Goal: Task Accomplishment & Management: Manage account settings

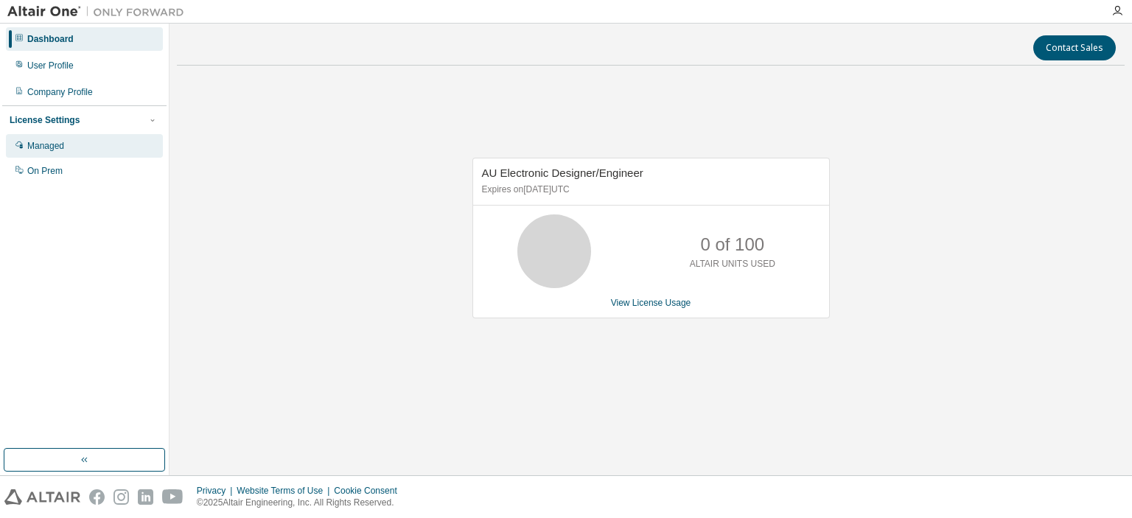
click at [45, 150] on div "Managed" at bounding box center [45, 146] width 37 height 12
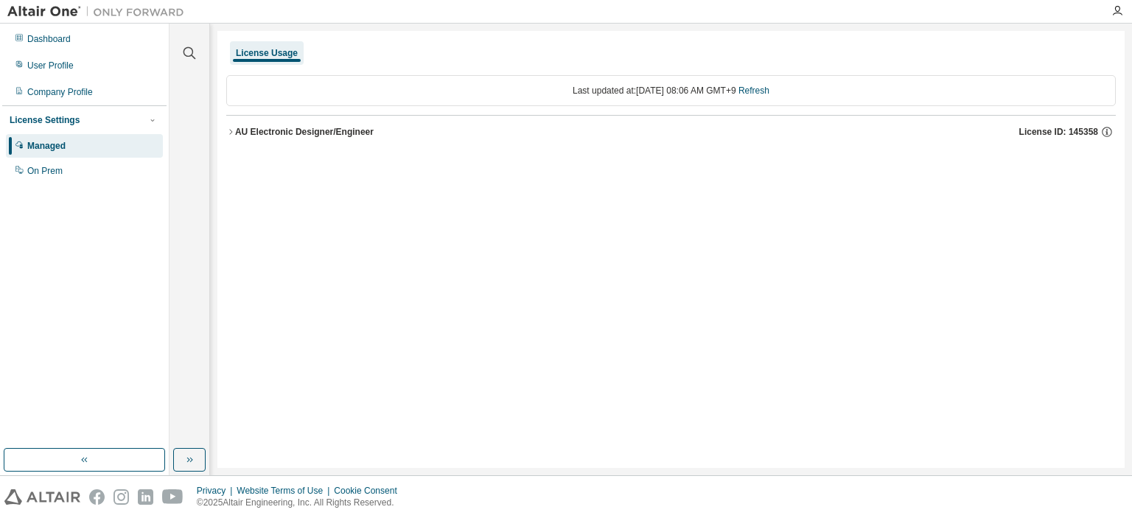
click at [265, 129] on div "AU Electronic Designer/Engineer" at bounding box center [304, 132] width 139 height 12
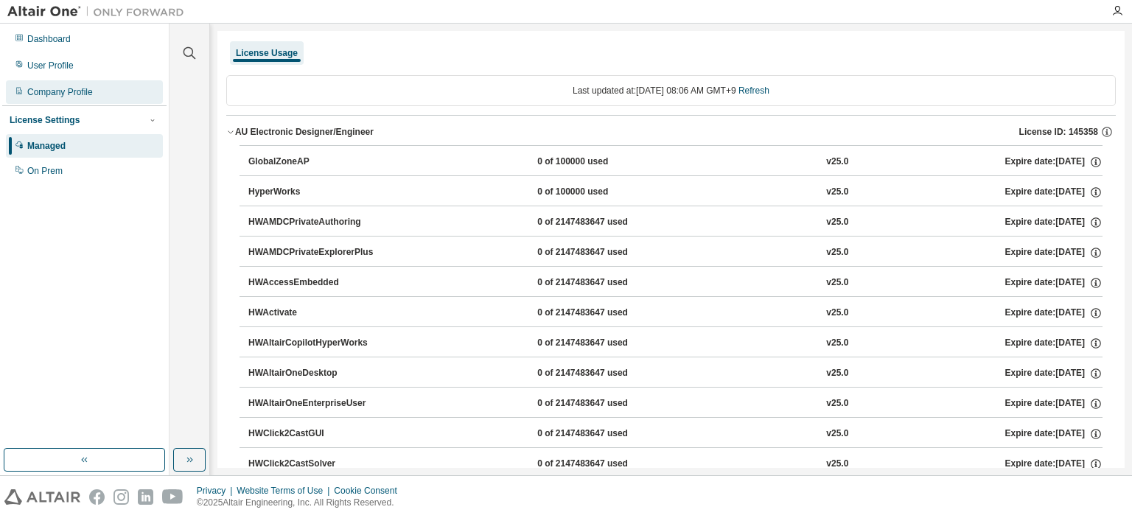
click at [62, 97] on div "Company Profile" at bounding box center [60, 92] width 66 height 12
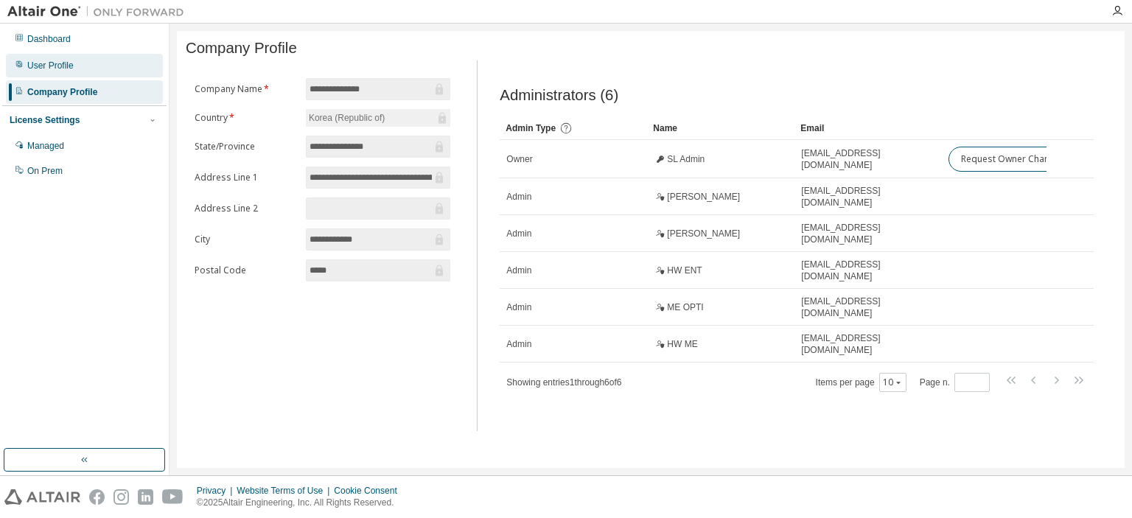
click at [57, 66] on div "User Profile" at bounding box center [50, 66] width 46 height 12
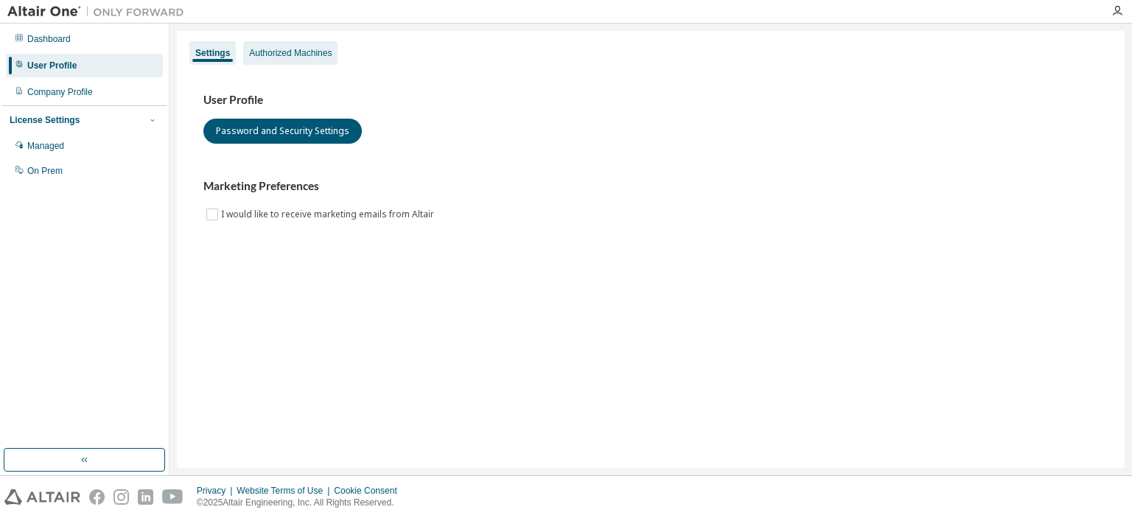
click at [299, 56] on div "Authorized Machines" at bounding box center [290, 53] width 83 height 12
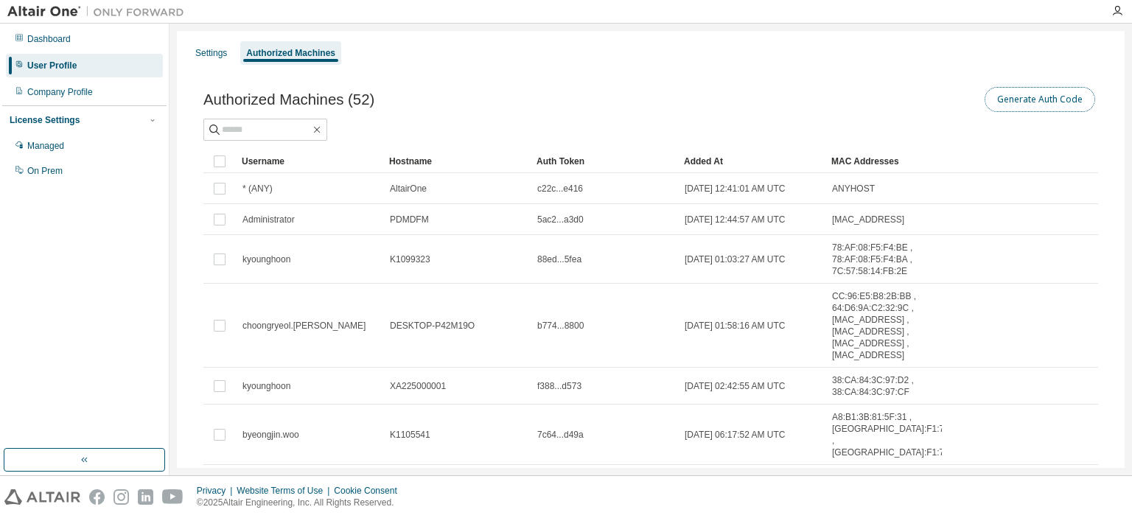
click at [1024, 97] on button "Generate Auth Code" at bounding box center [1040, 99] width 111 height 25
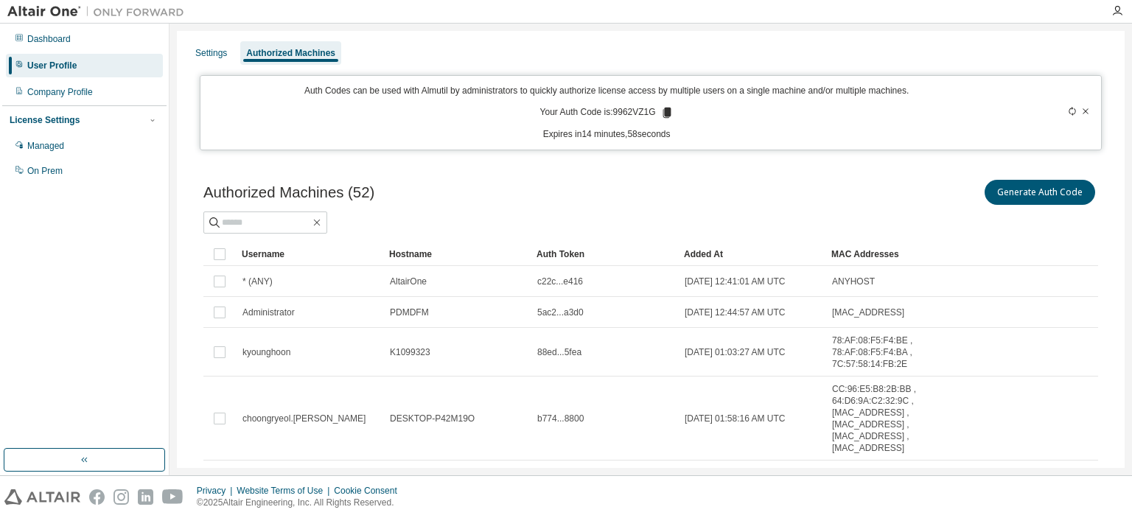
click at [665, 111] on icon at bounding box center [667, 113] width 8 height 10
click at [668, 205] on div "Generate Auth Code" at bounding box center [874, 192] width 447 height 31
click at [716, 113] on div "Auth Codes can be used with Almutil by administrators to quickly authorize lice…" at bounding box center [606, 113] width 794 height 56
